Goal: Task Accomplishment & Management: Manage account settings

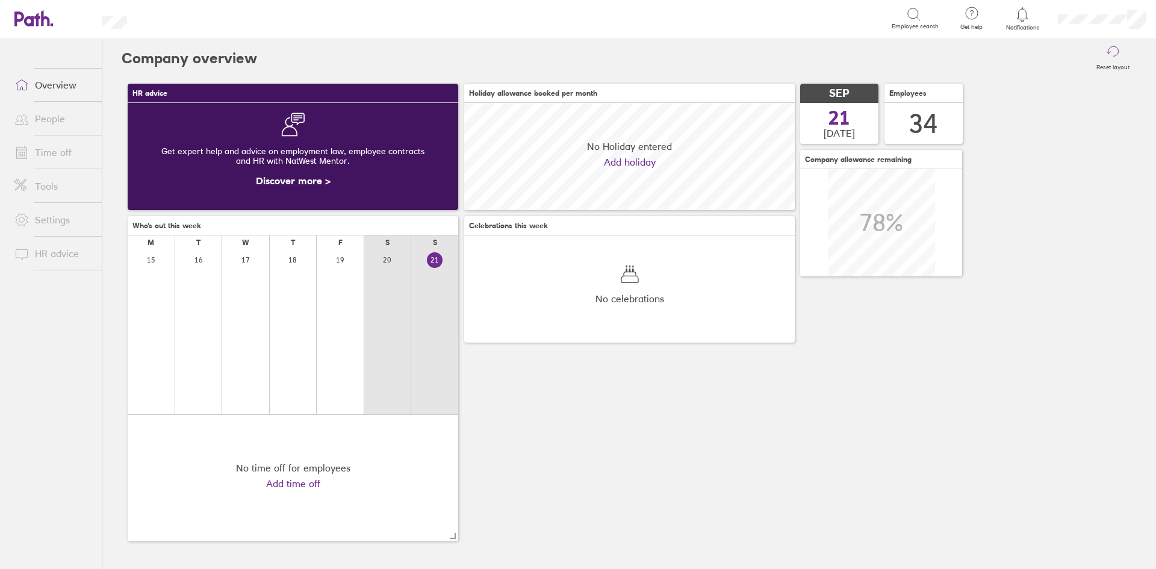
scroll to position [107, 331]
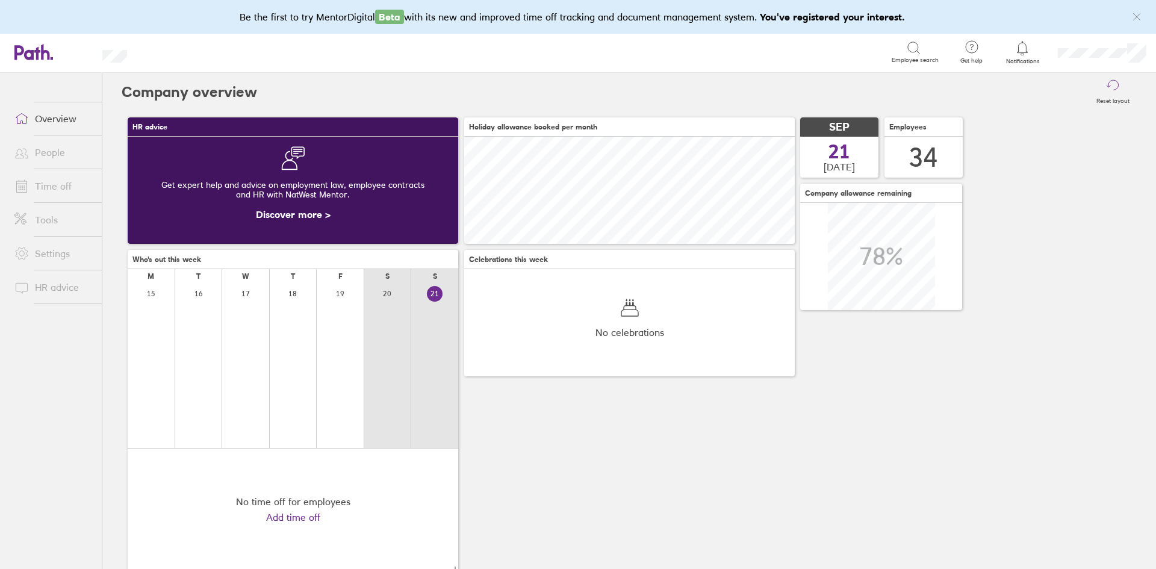
click at [1025, 49] on icon at bounding box center [1022, 48] width 14 height 14
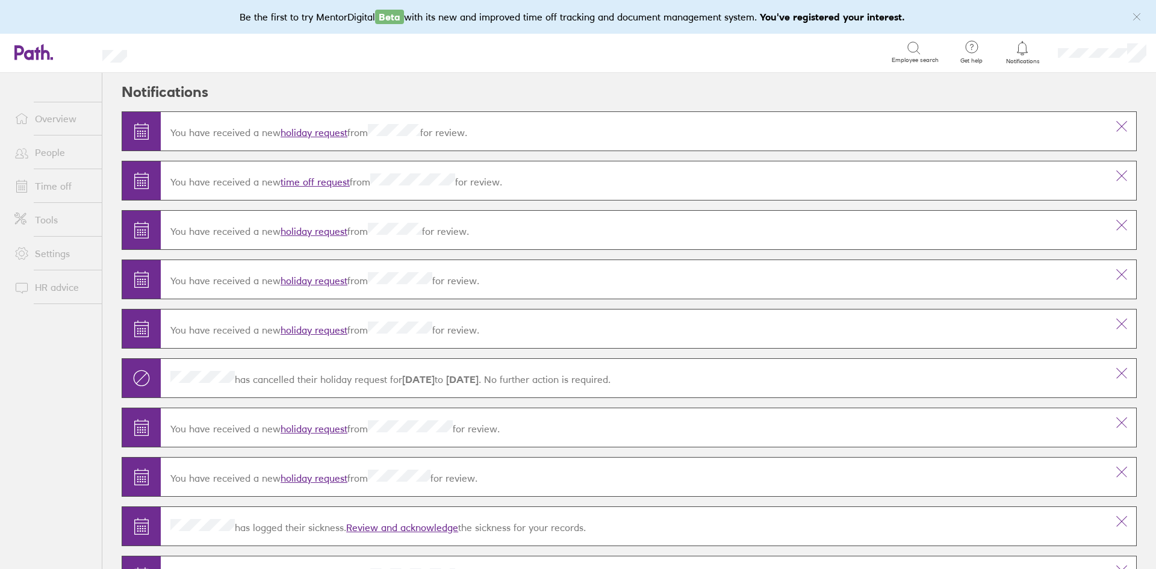
click at [337, 126] on link "holiday request" at bounding box center [314, 132] width 67 height 12
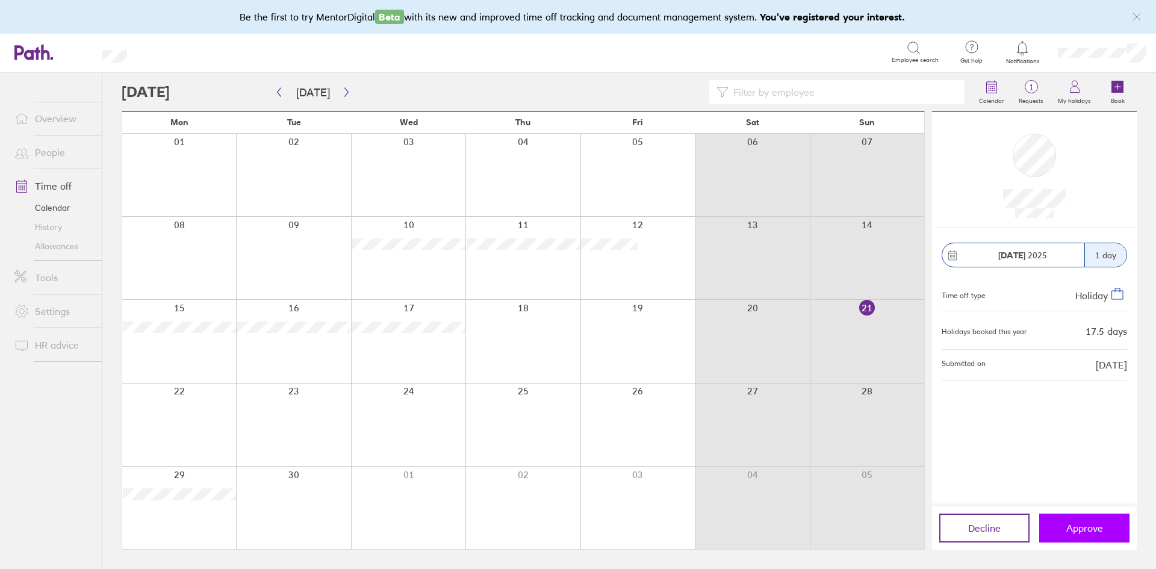
click at [1076, 532] on span "Approve" at bounding box center [1085, 528] width 37 height 11
